Goal: Transaction & Acquisition: Purchase product/service

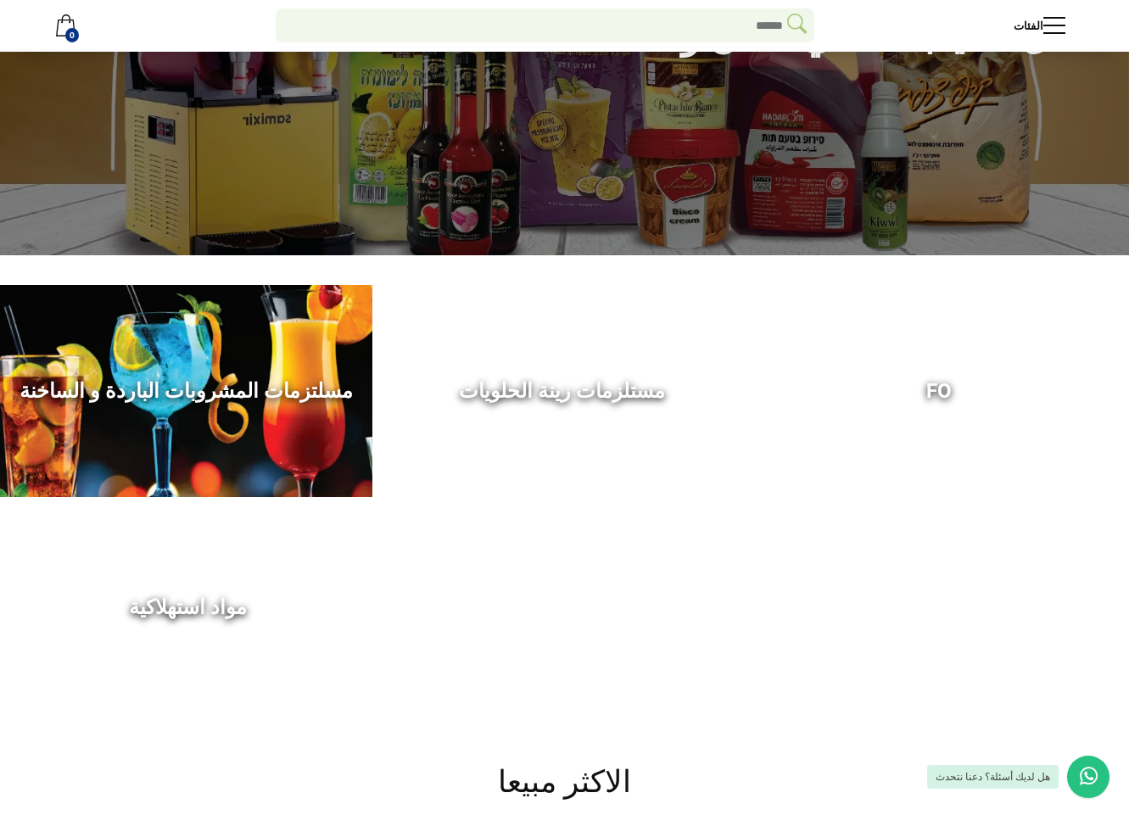
scroll to position [240, 0]
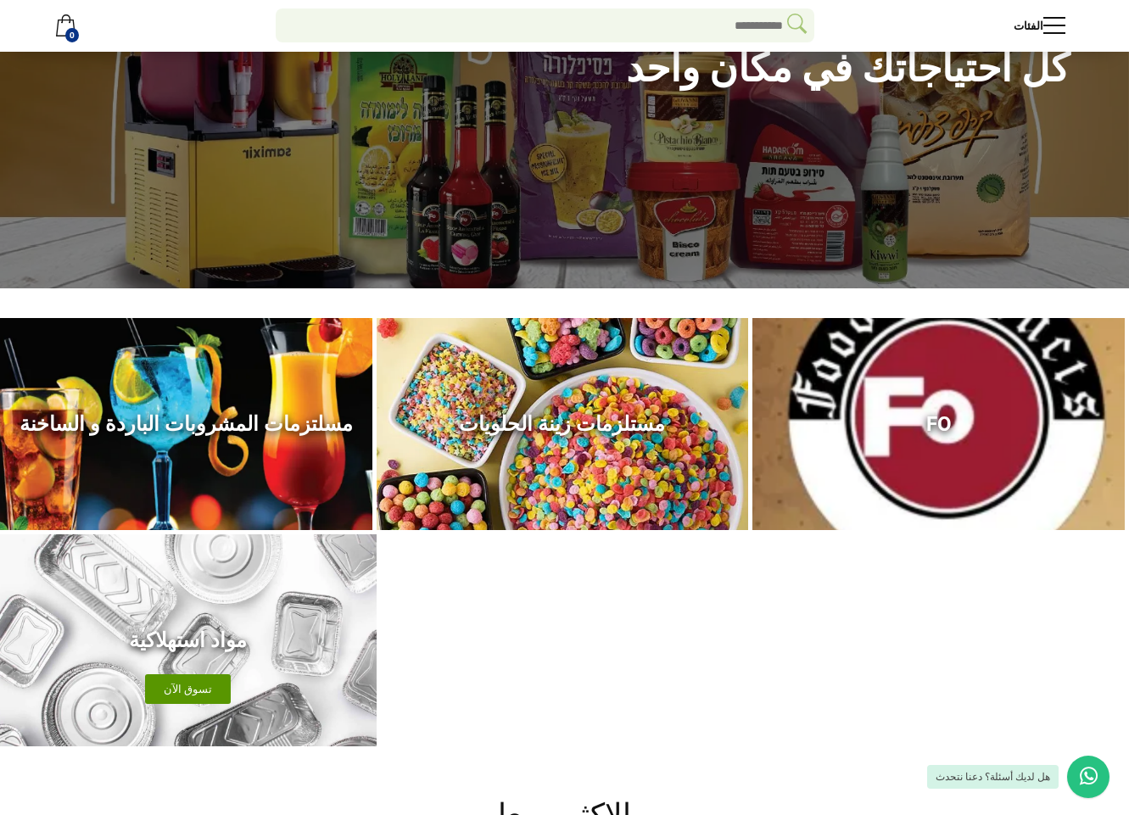
click at [148, 659] on div "مواد استهلاكية تسوق الآن" at bounding box center [188, 640] width 377 height 212
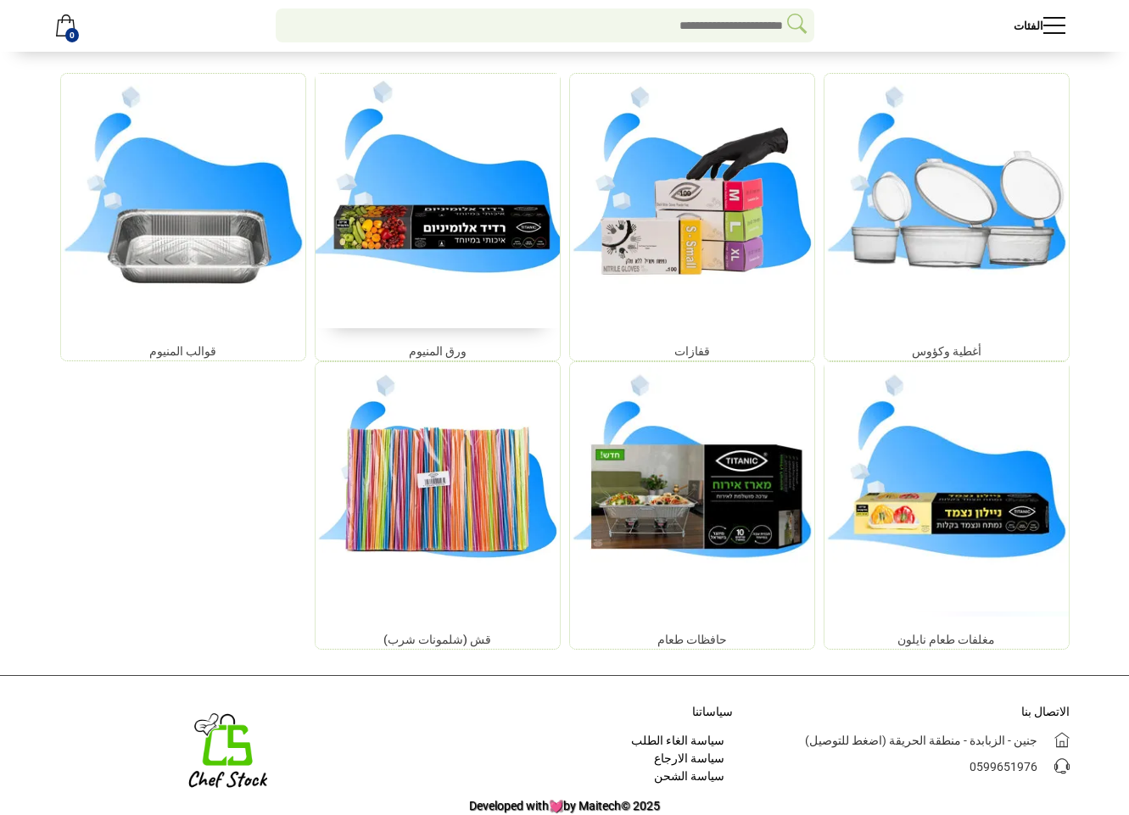
scroll to position [277, 0]
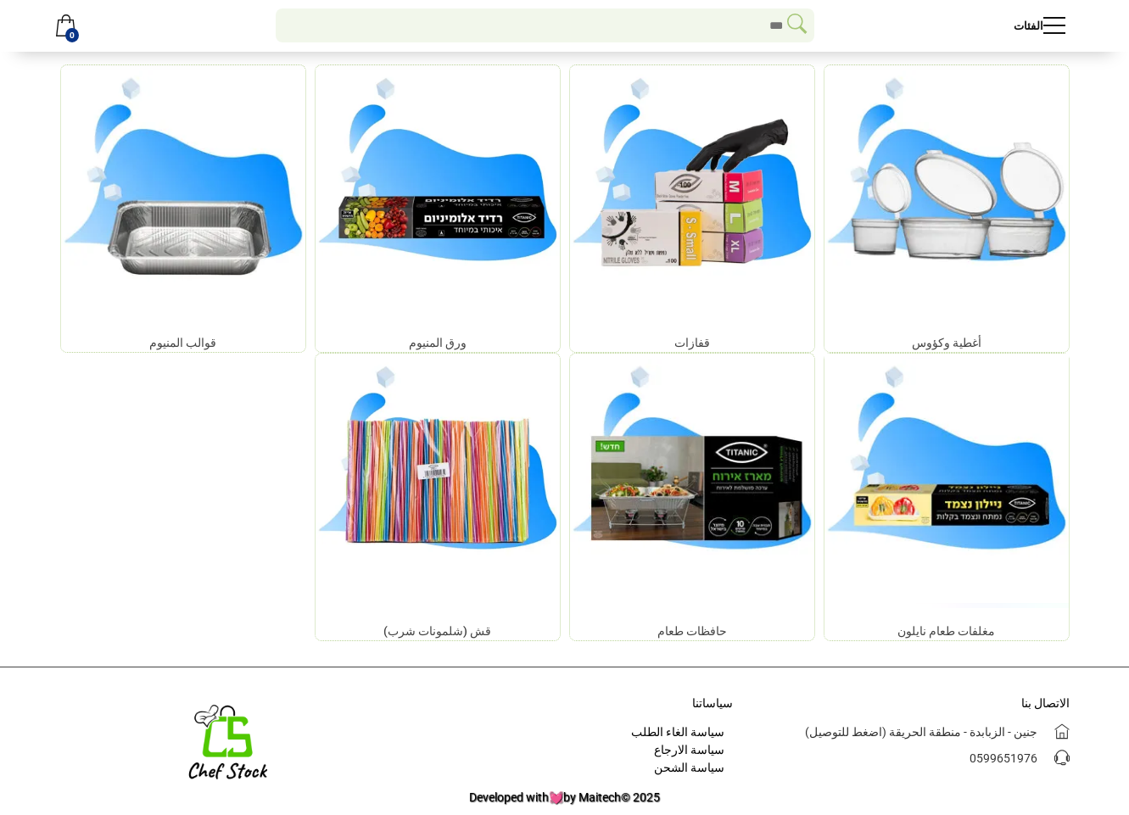
click at [239, 422] on div "أغطية وكؤوس قفازات ورق المنيوم قوالب المنيوم مغلفات طعام نايلون حافظات طعام قش …" at bounding box center [565, 352] width 1018 height 577
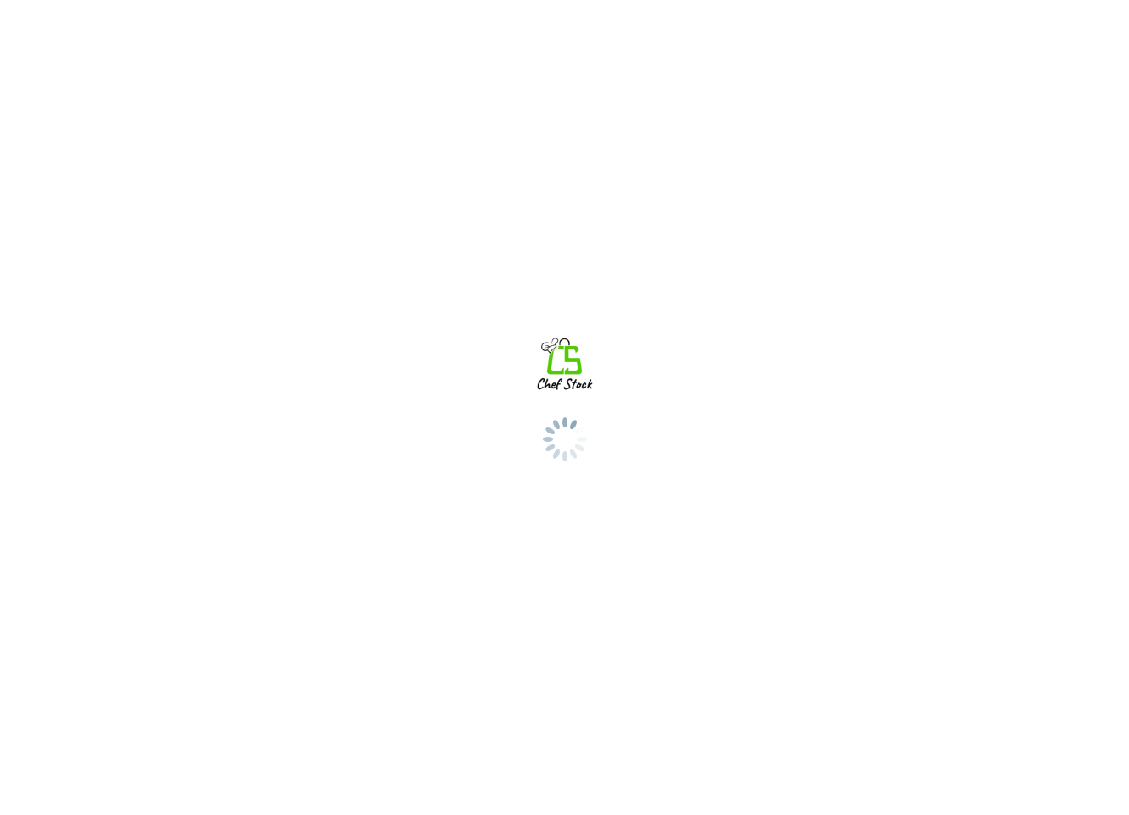
scroll to position [95, 0]
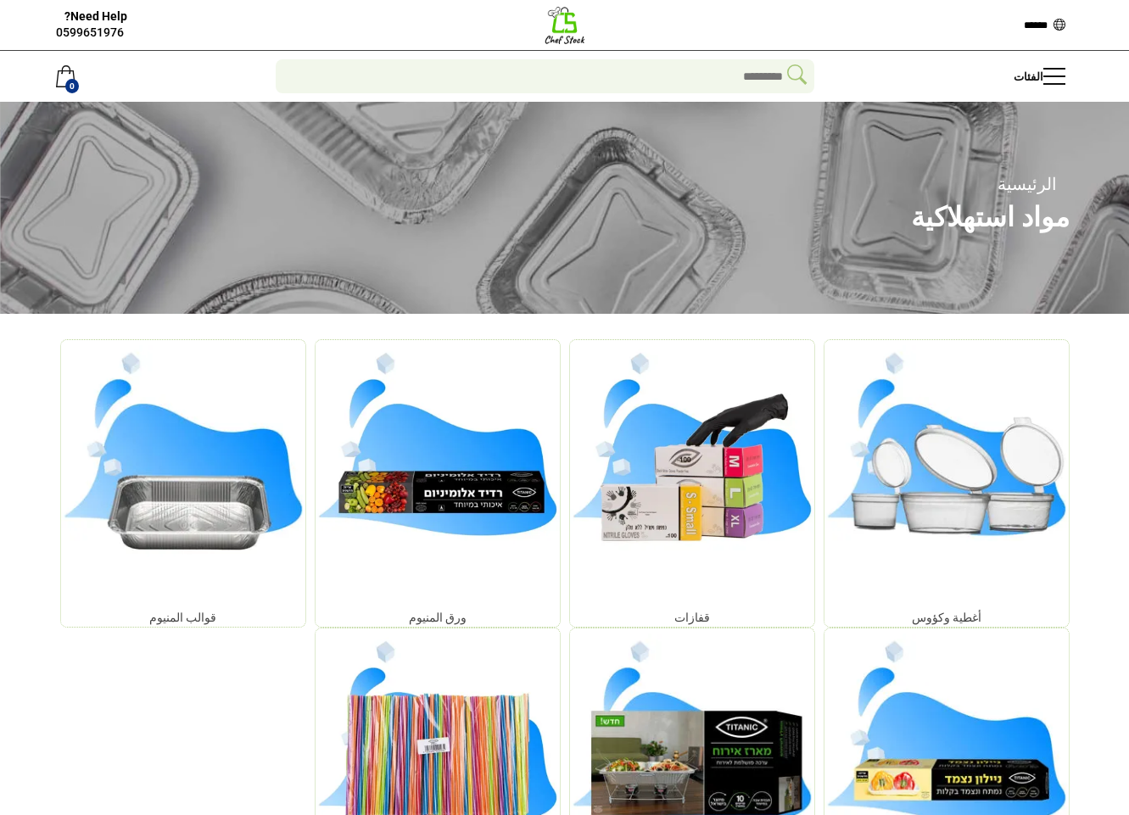
click at [557, 24] on img at bounding box center [565, 25] width 42 height 42
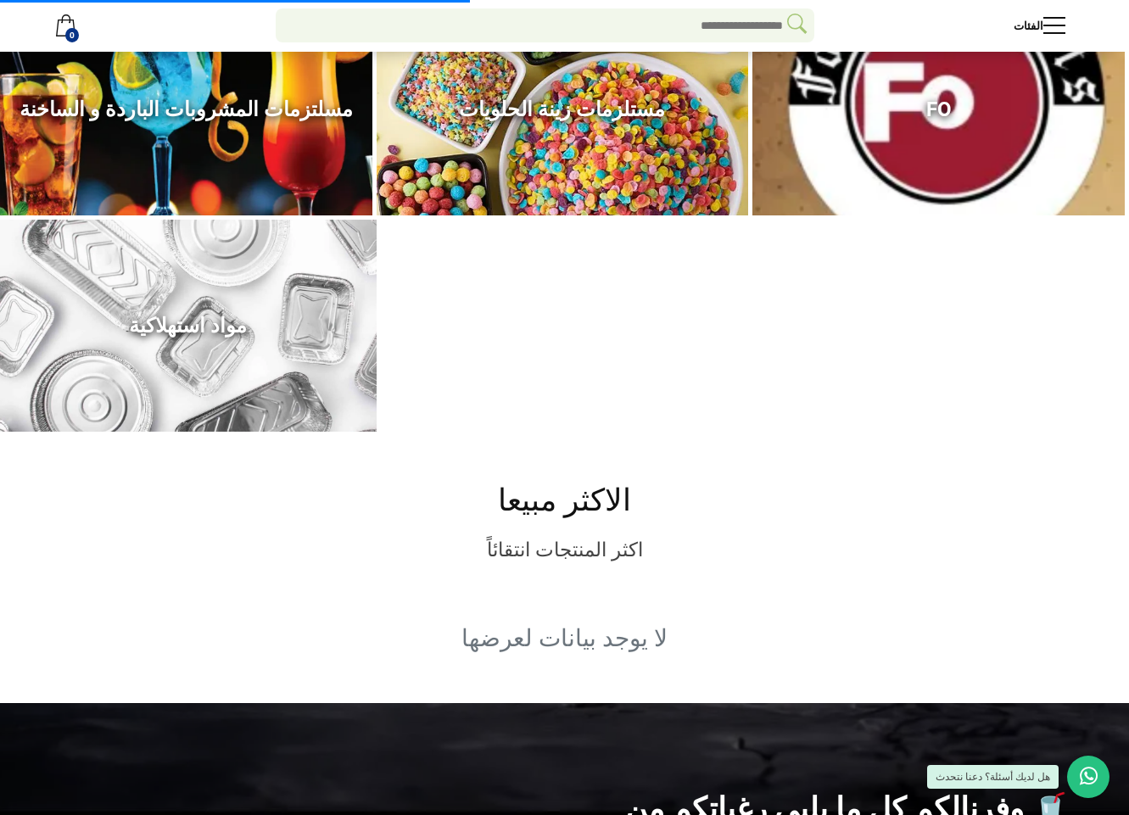
scroll to position [554, 0]
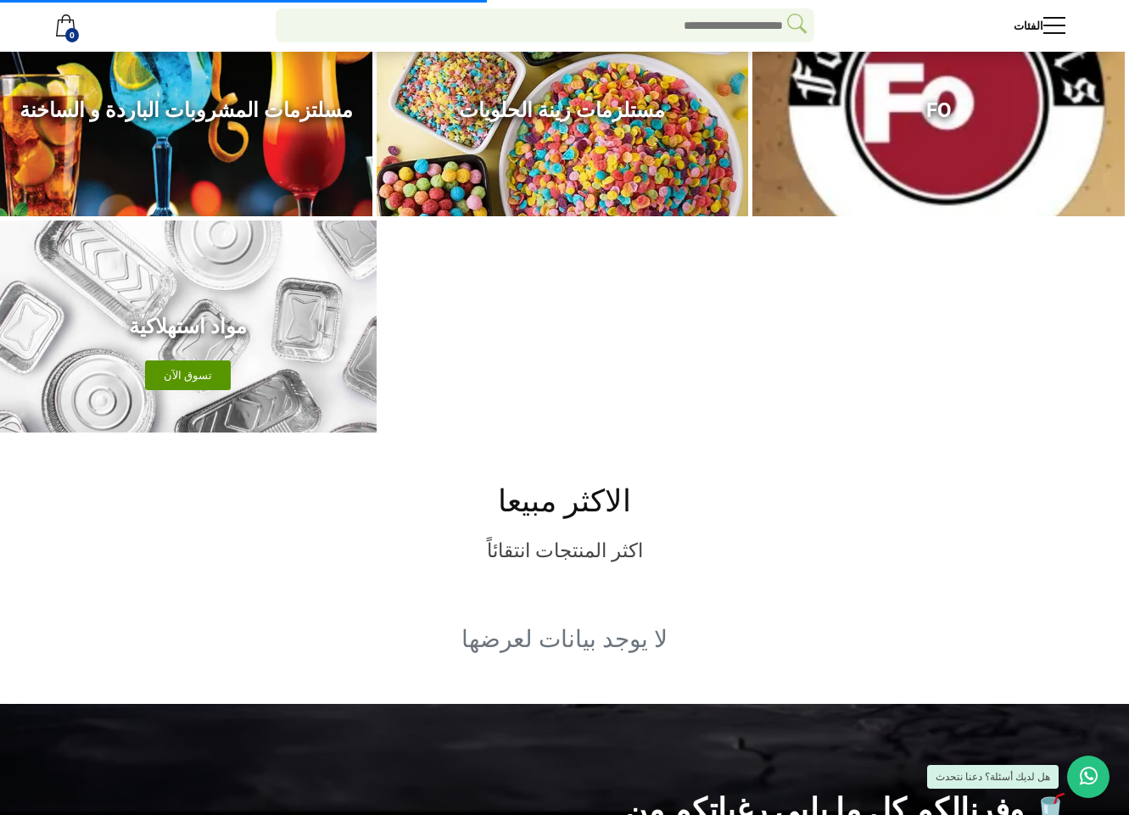
click at [200, 331] on h3 "مواد استهلاكية" at bounding box center [188, 327] width 351 height 25
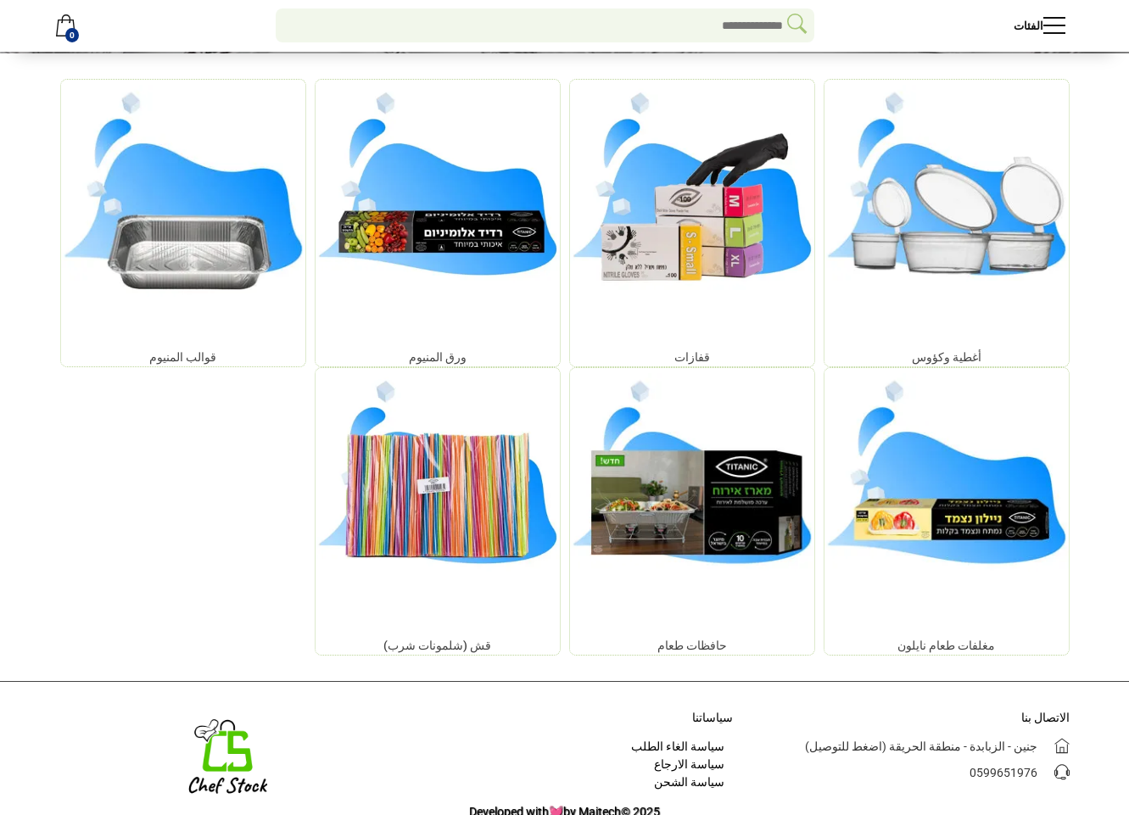
scroll to position [277, 0]
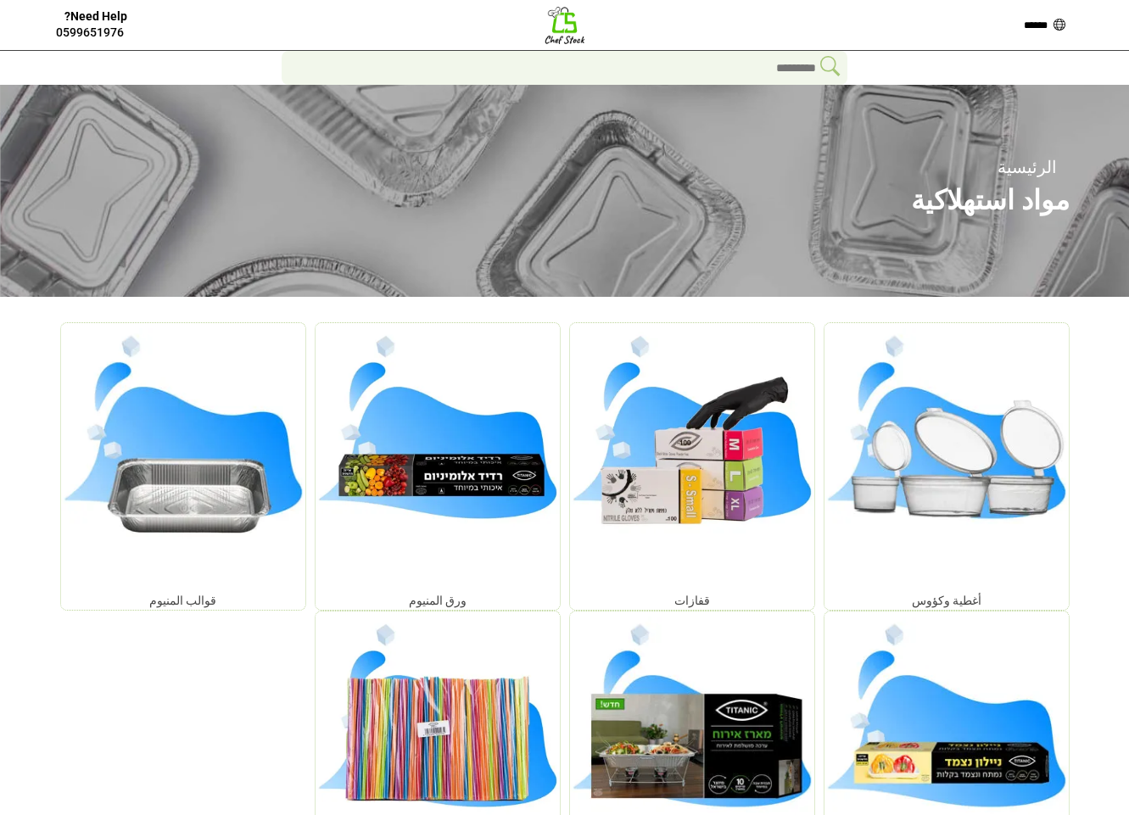
scroll to position [61, 0]
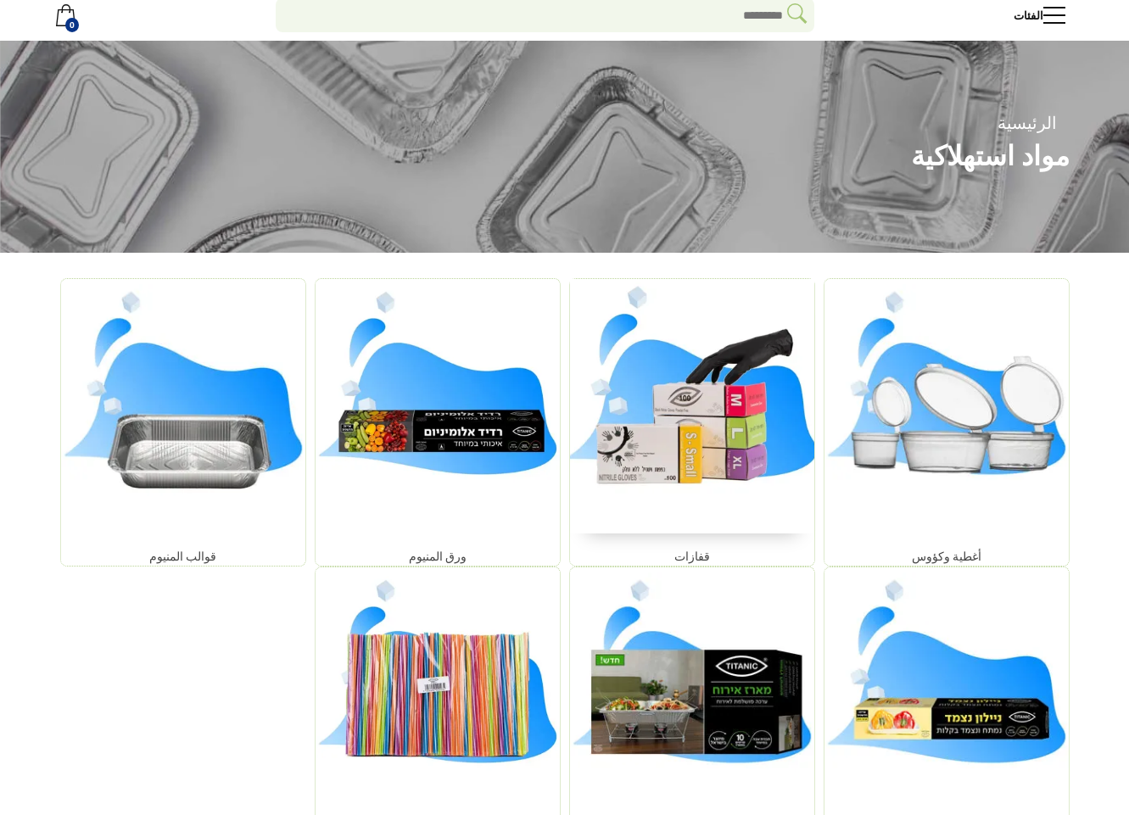
click at [767, 443] on img at bounding box center [691, 406] width 256 height 267
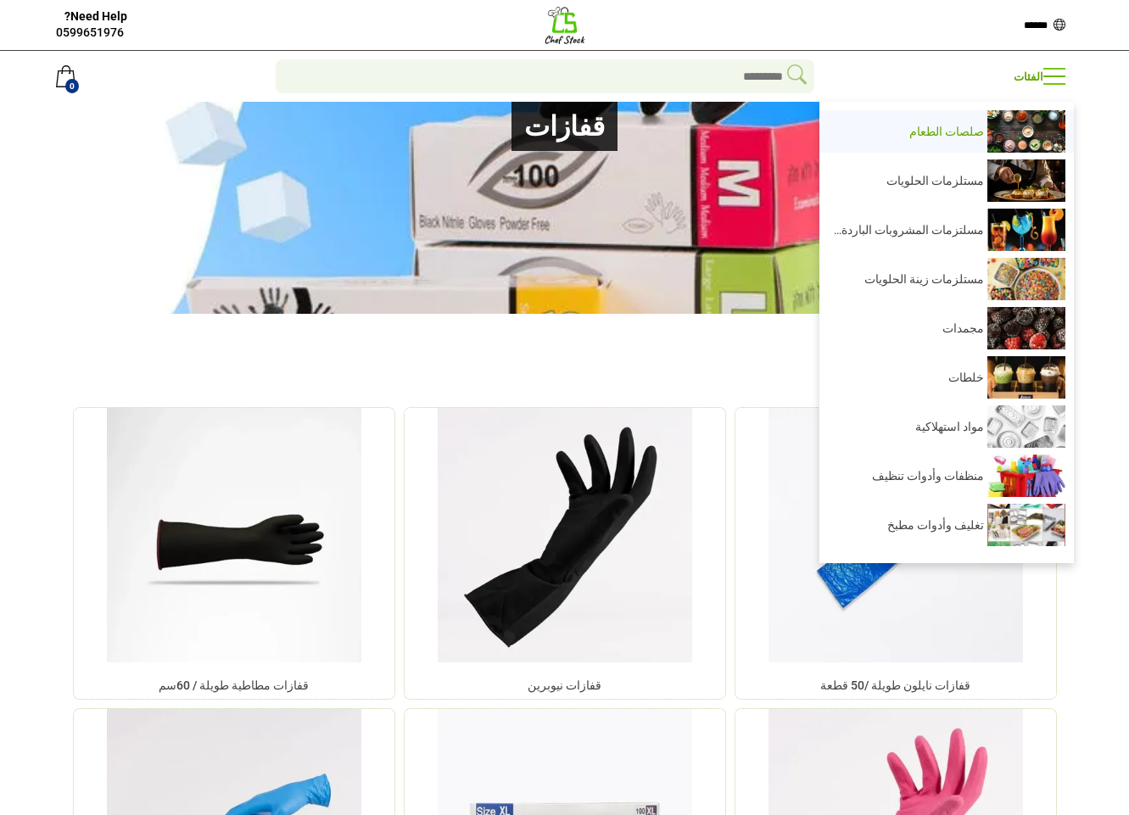
click at [984, 124] on div "صلصات الطعام" at bounding box center [948, 131] width 233 height 42
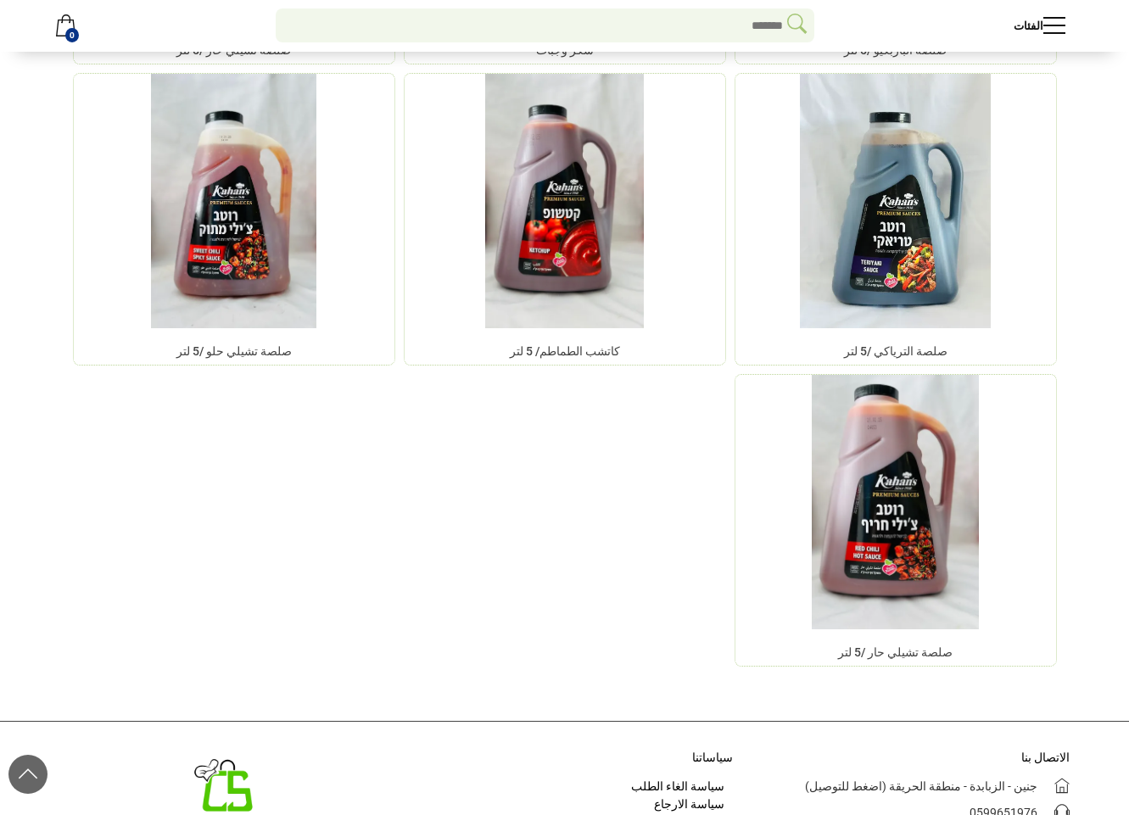
scroll to position [2389, 0]
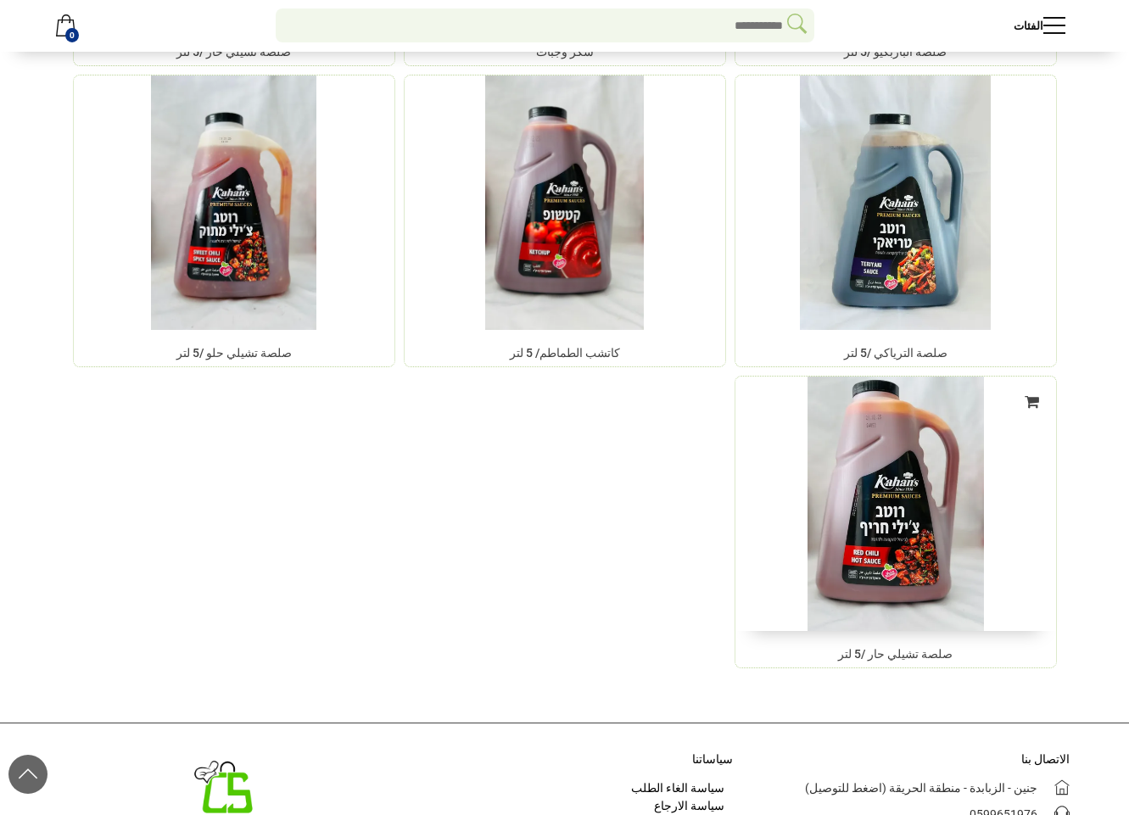
click at [884, 501] on img at bounding box center [895, 504] width 337 height 267
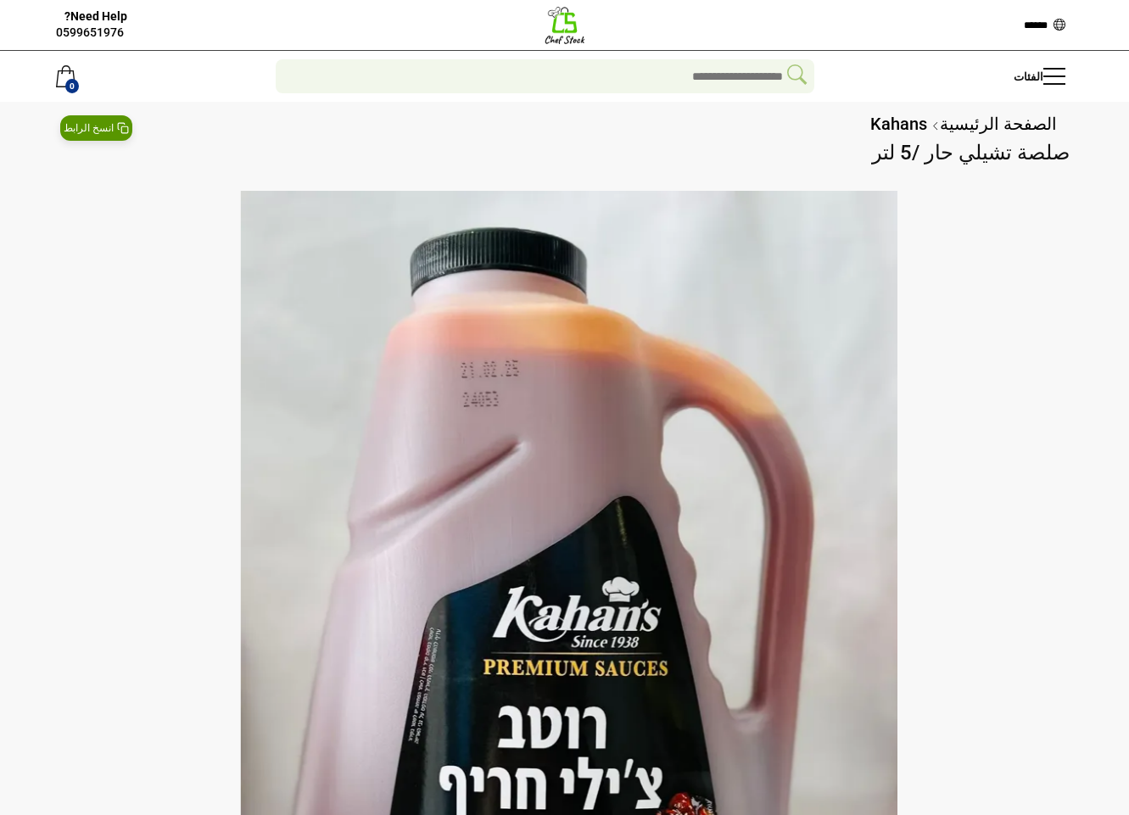
drag, startPoint x: 537, startPoint y: 432, endPoint x: 948, endPoint y: 393, distance: 413.1
click at [948, 393] on div "‹ ›" at bounding box center [564, 697] width 1029 height 1013
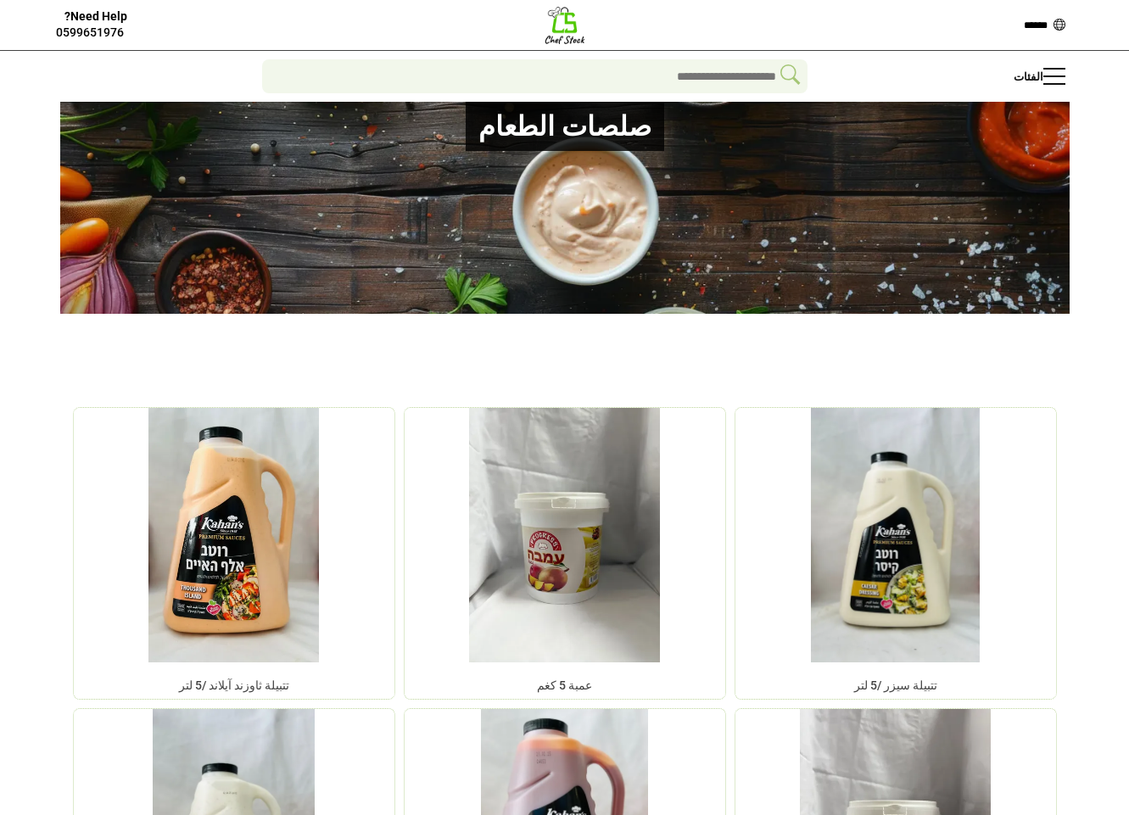
click at [568, 17] on img at bounding box center [565, 25] width 42 height 42
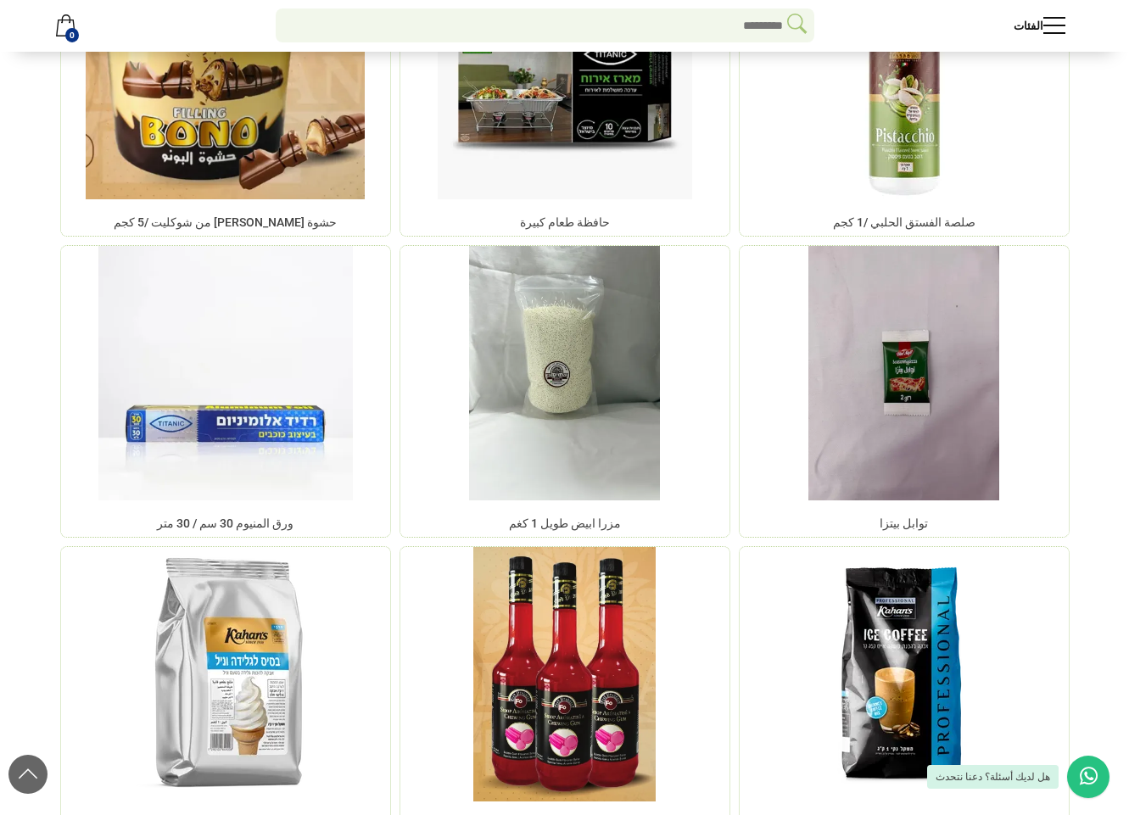
scroll to position [12503, 0]
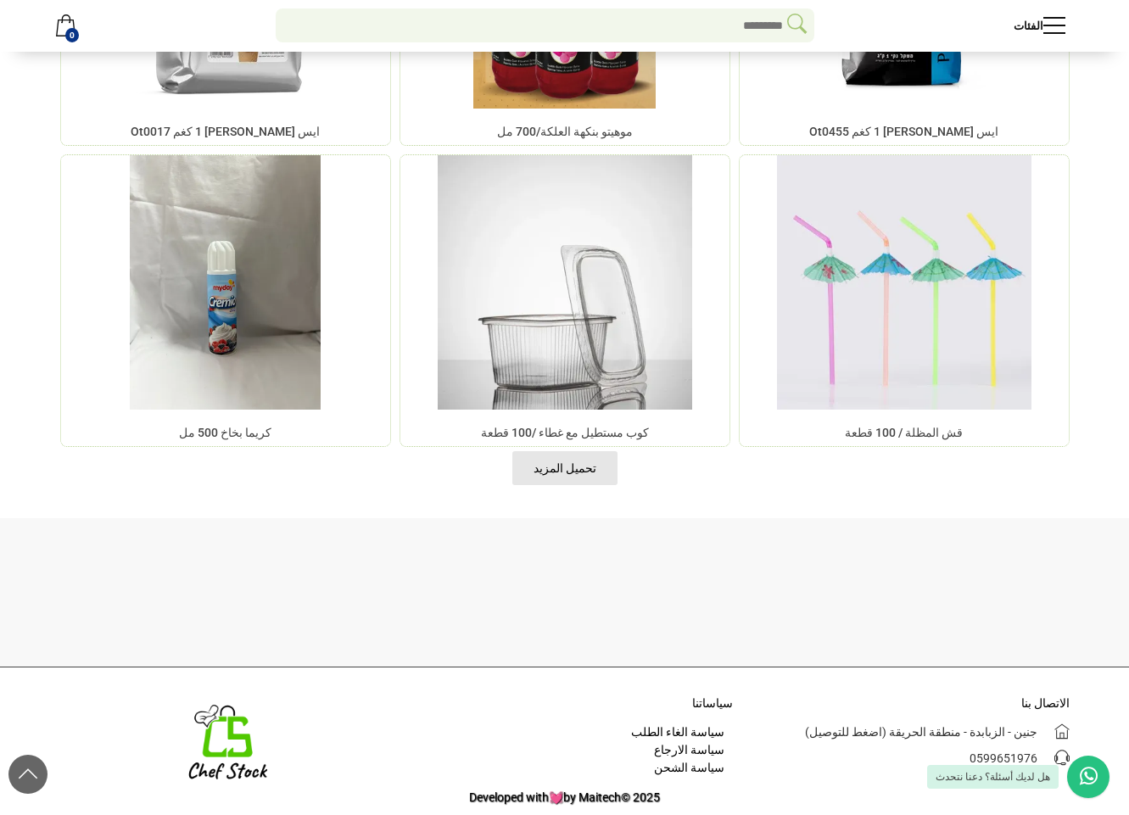
click at [563, 484] on link "تحميل المزيد" at bounding box center [564, 468] width 105 height 34
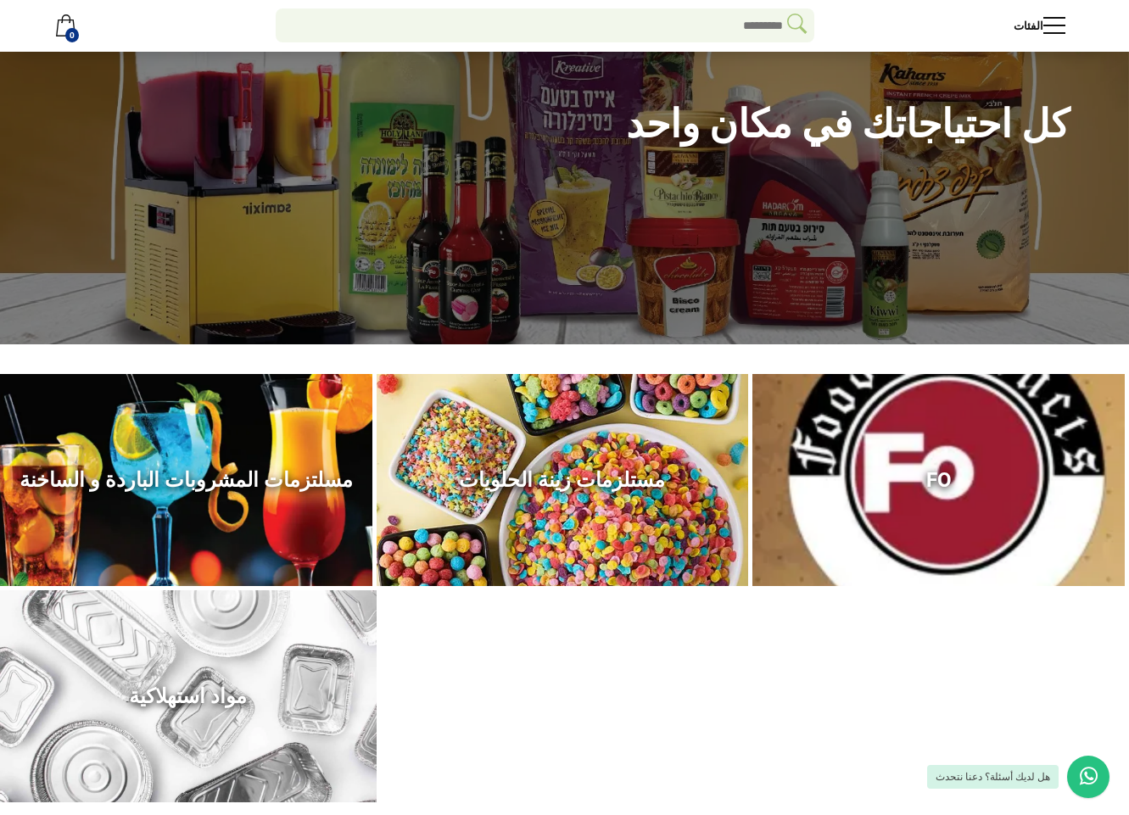
scroll to position [189, 0]
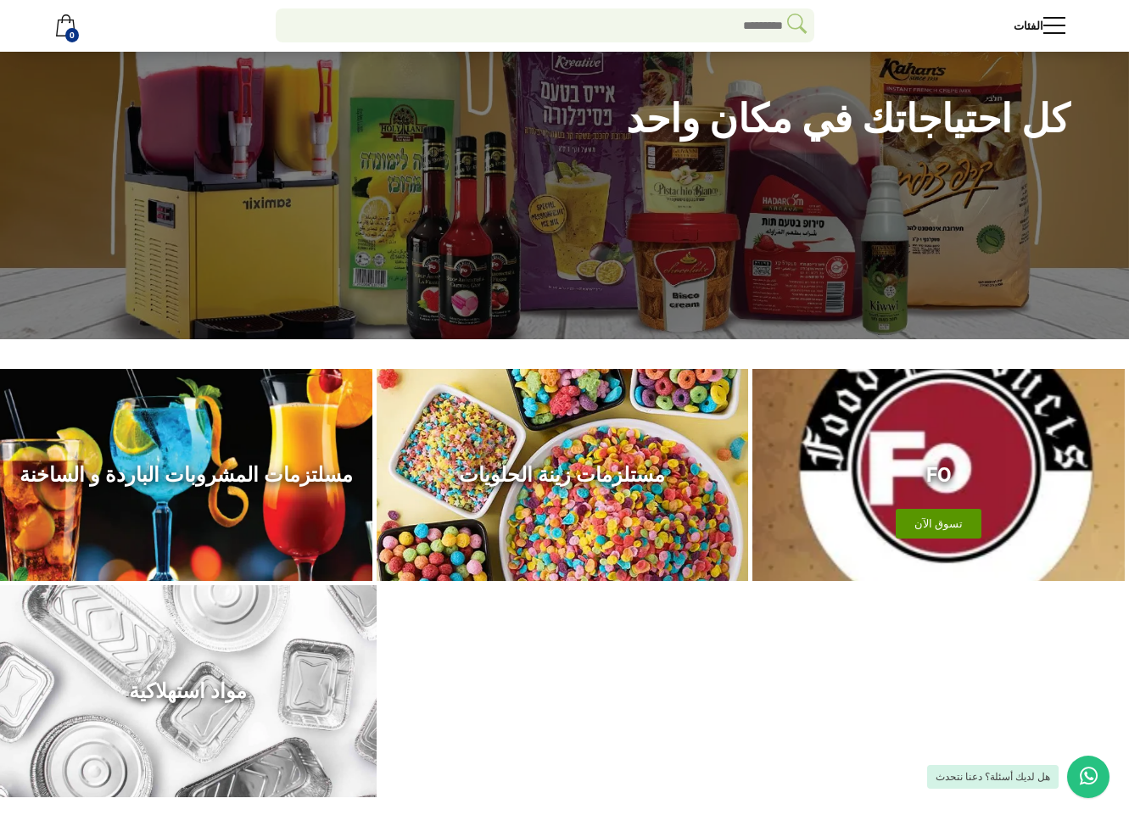
click at [919, 423] on div "FO تسوق الآن" at bounding box center [938, 475] width 372 height 212
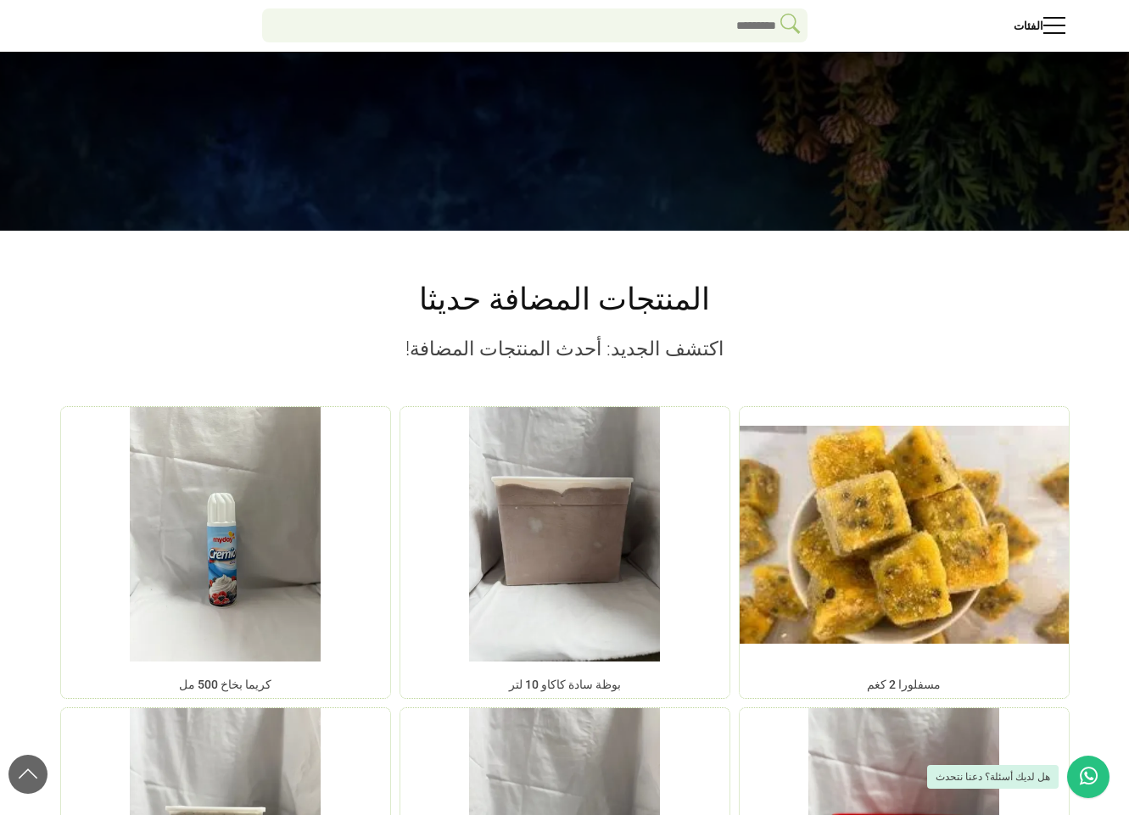
scroll to position [988, 0]
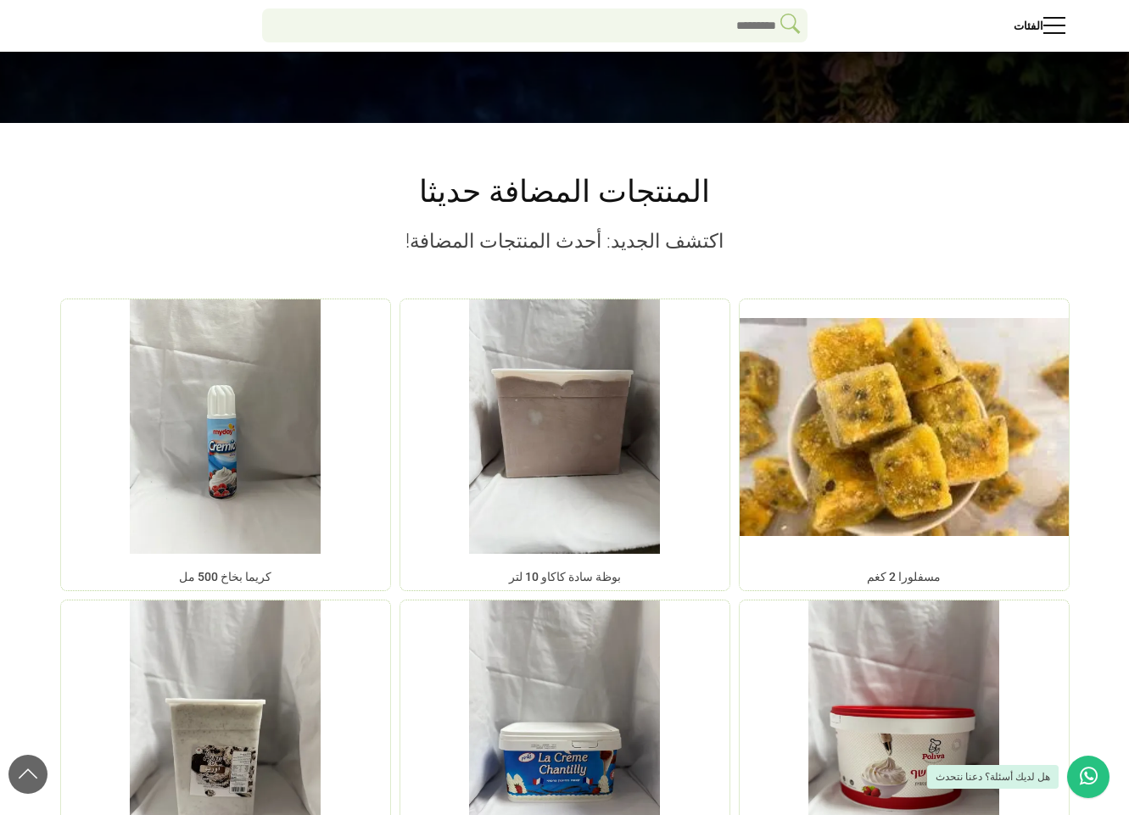
click at [524, 351] on img at bounding box center [564, 426] width 329 height 254
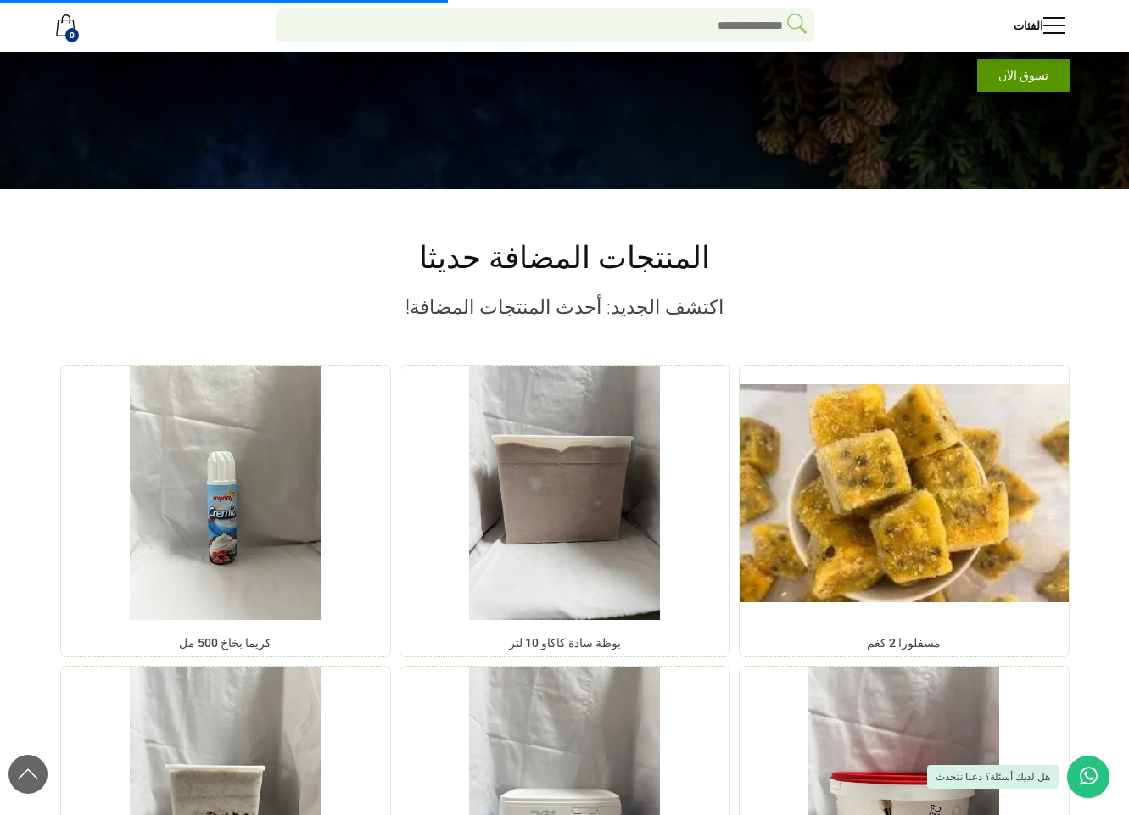
scroll to position [1436, 0]
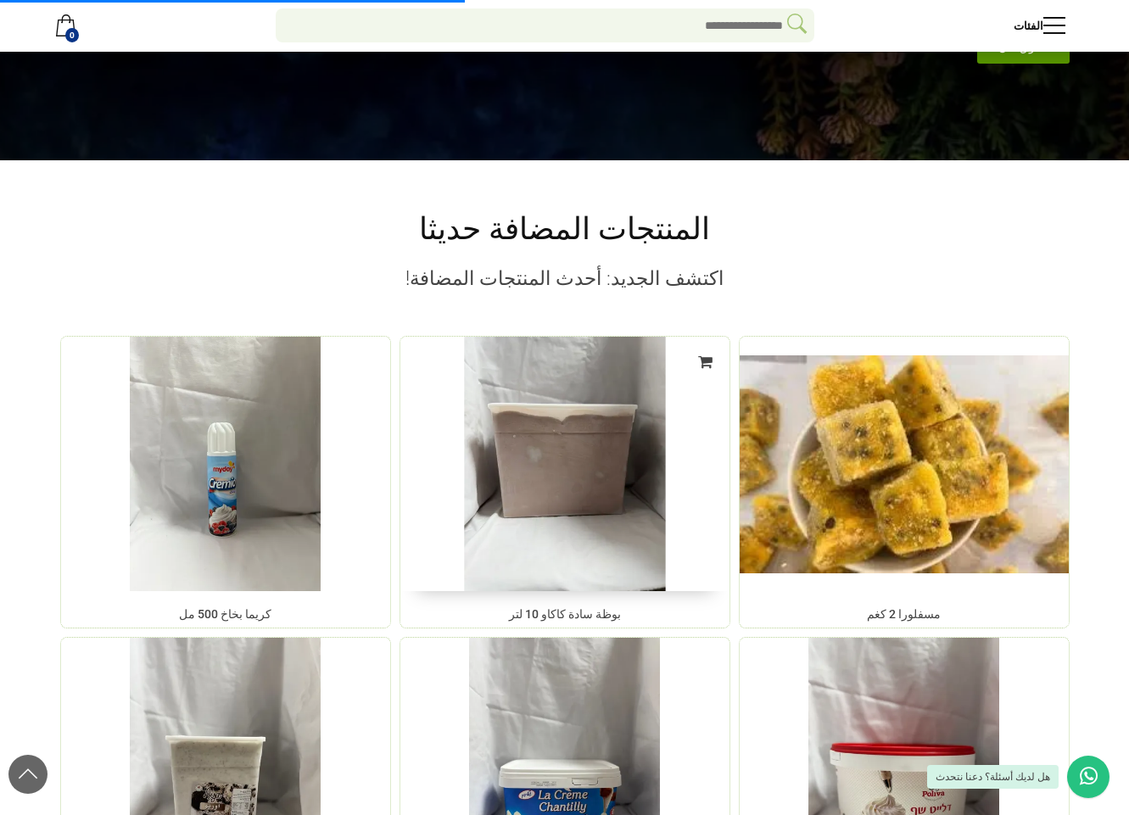
click at [471, 386] on img at bounding box center [564, 464] width 345 height 267
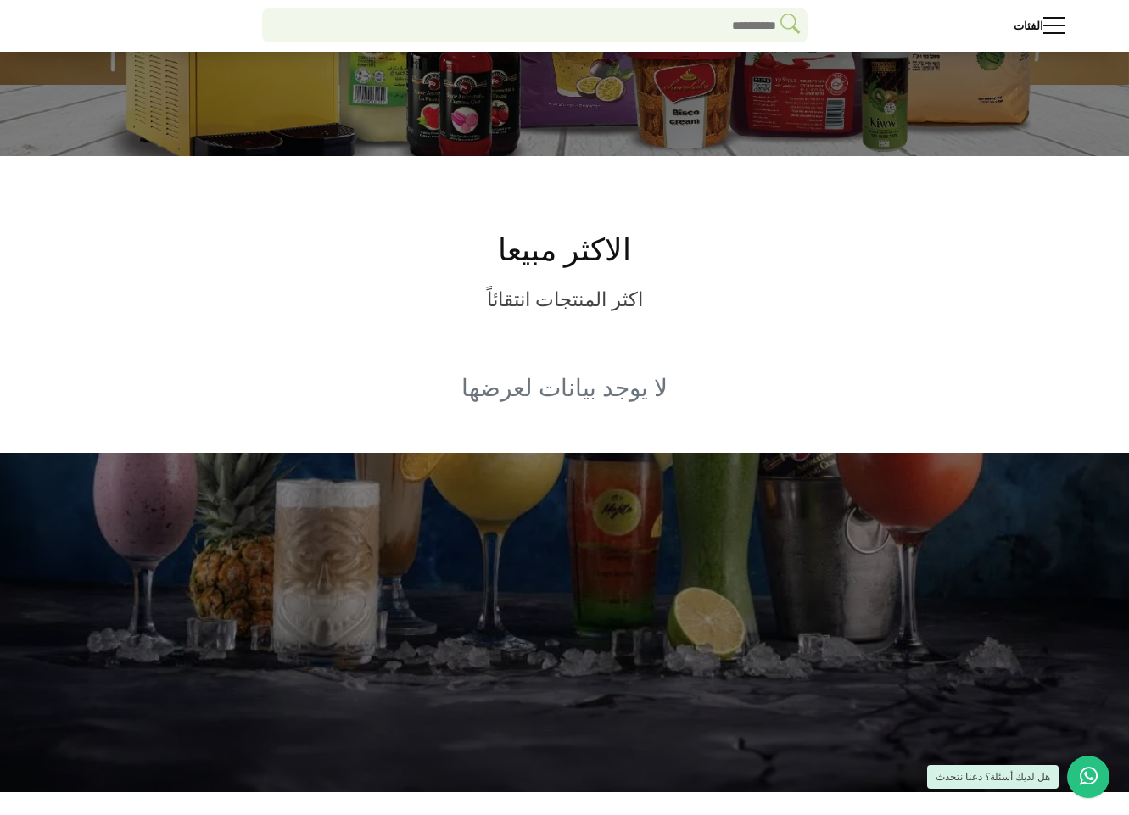
scroll to position [320, 0]
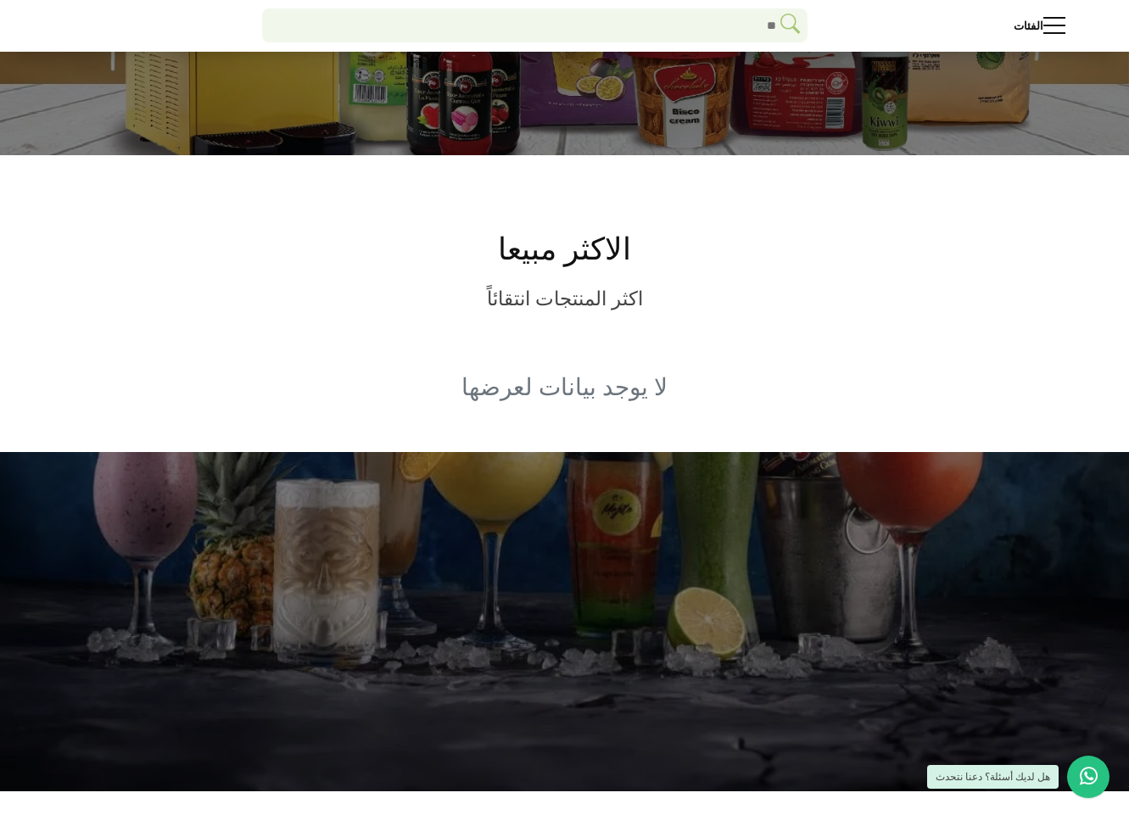
click at [558, 264] on h2 "الاكثر مبيعا" at bounding box center [564, 250] width 1009 height 36
click at [624, 309] on p "اكثر المنتجات انتقائاً" at bounding box center [564, 300] width 1009 height 30
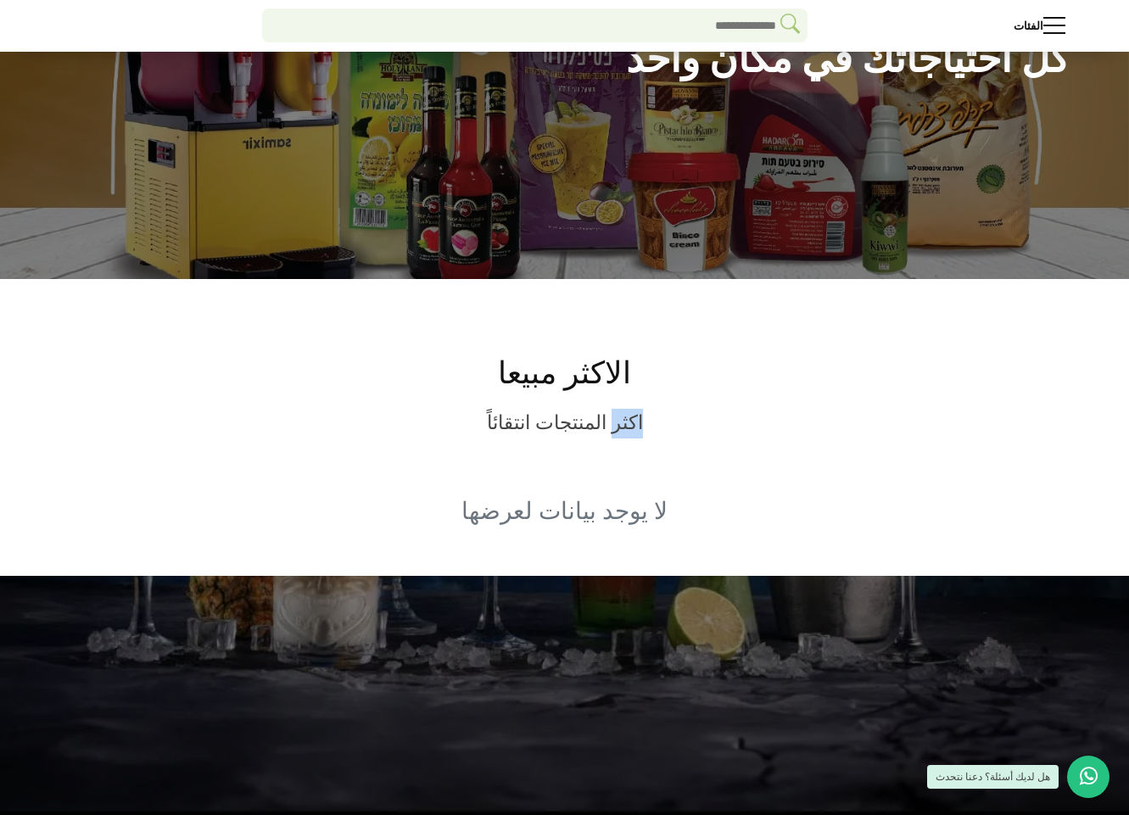
scroll to position [204, 0]
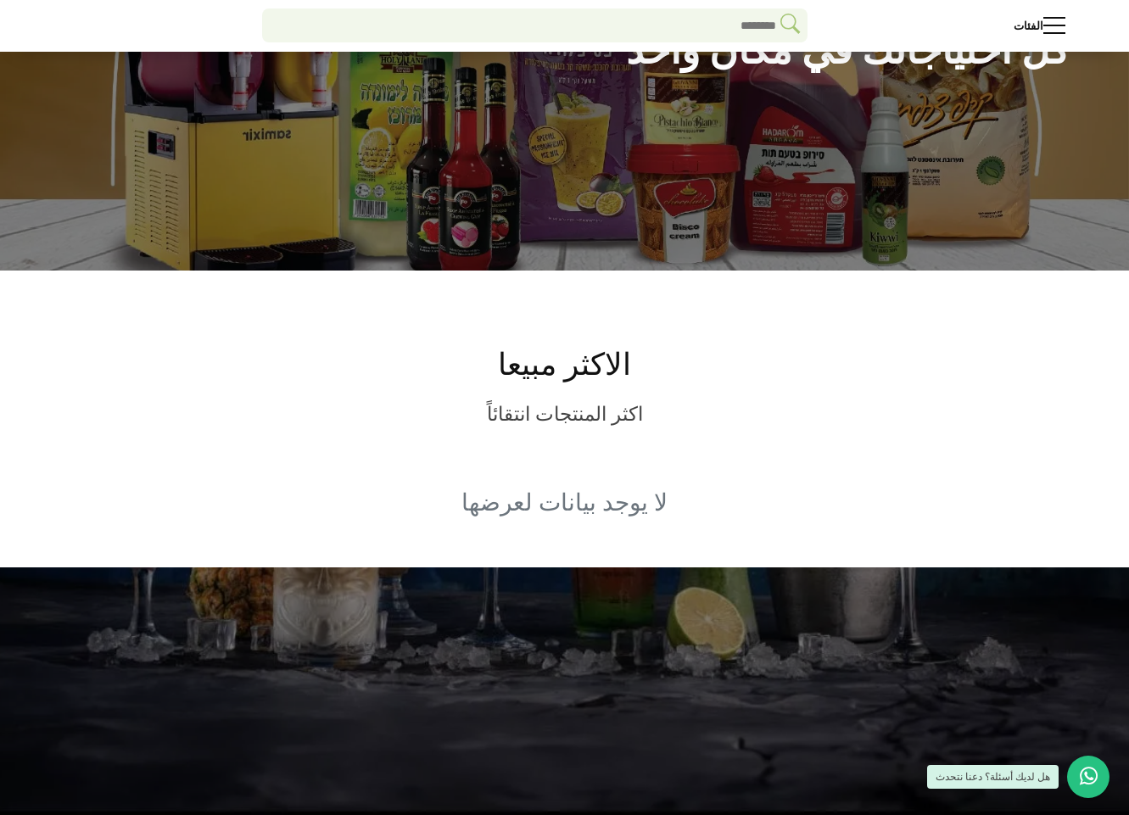
click at [596, 368] on h2 "الاكثر مبيعا" at bounding box center [564, 365] width 1009 height 36
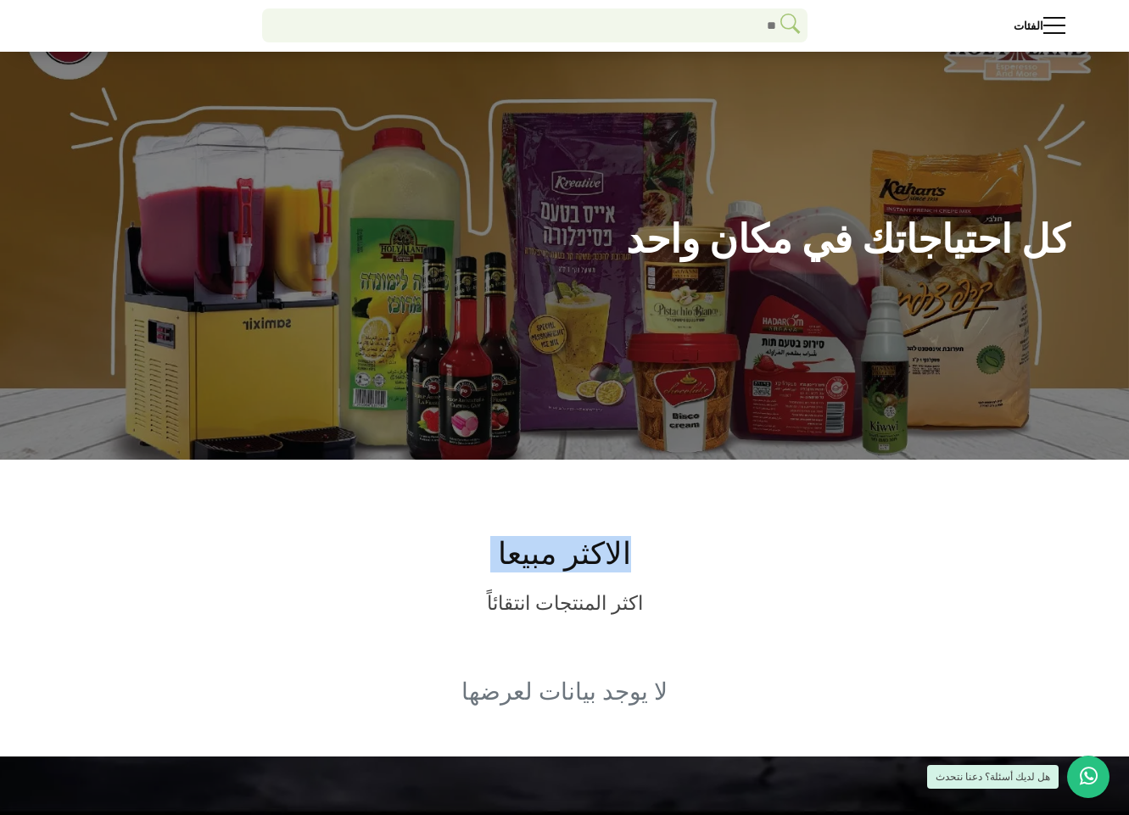
scroll to position [0, 0]
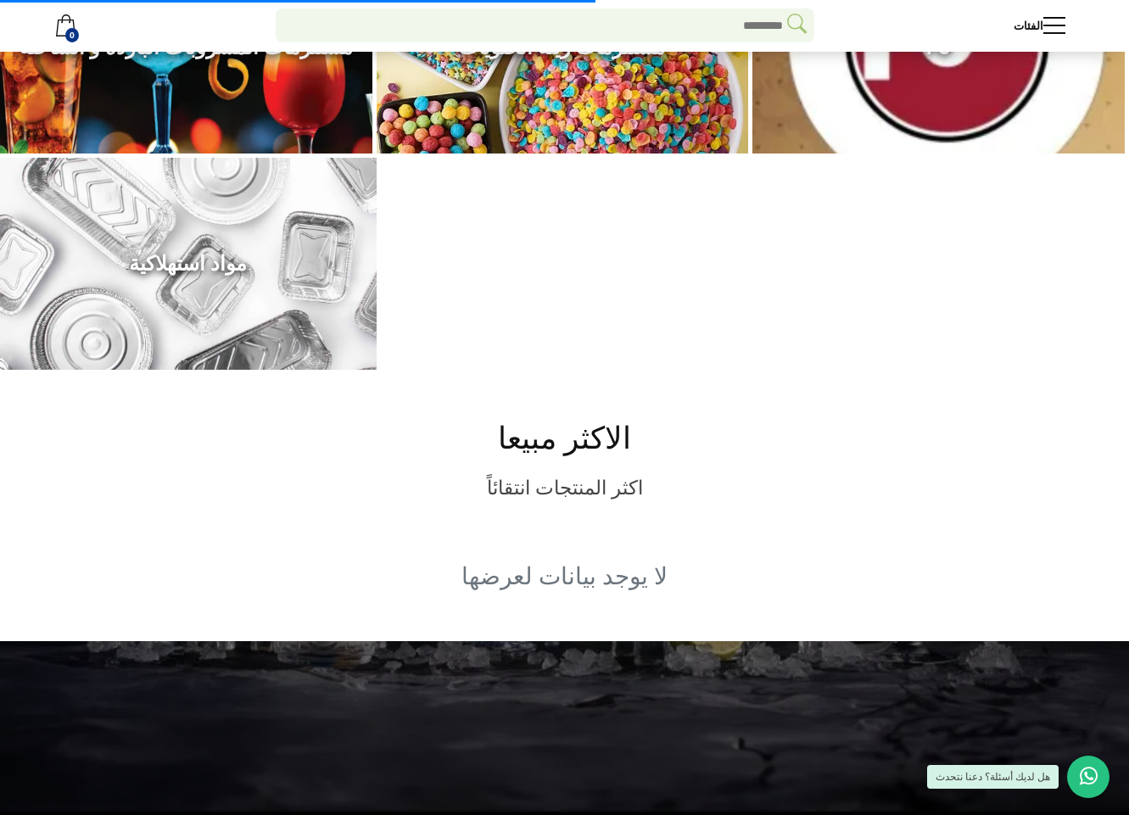
scroll to position [672, 0]
